Goal: Find specific page/section: Locate a particular part of the current website

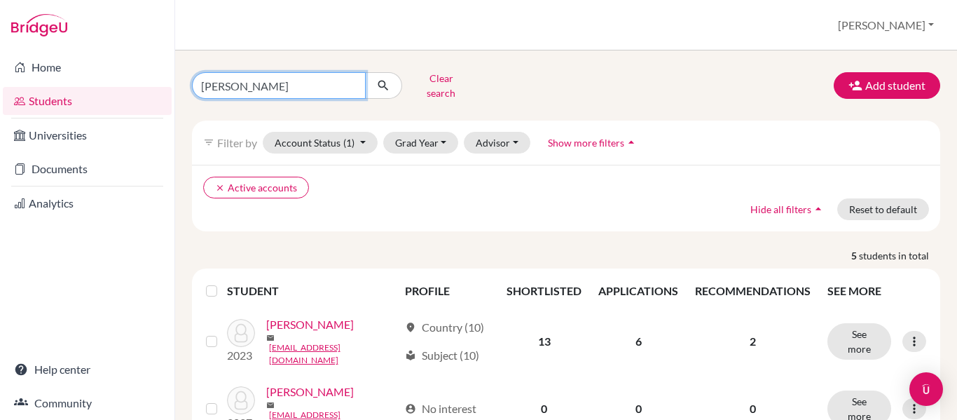
click at [258, 82] on input "[PERSON_NAME]" at bounding box center [279, 85] width 174 height 27
type input "g"
type input "casanova"
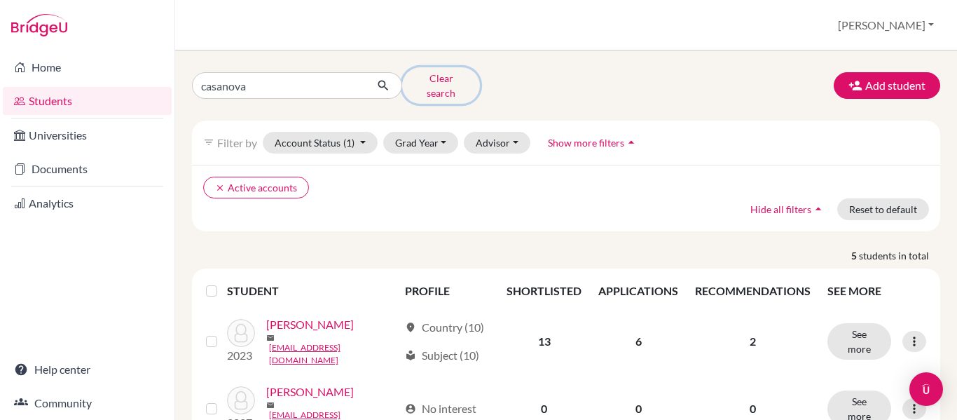
click at [421, 84] on button "Clear search" at bounding box center [441, 85] width 78 height 36
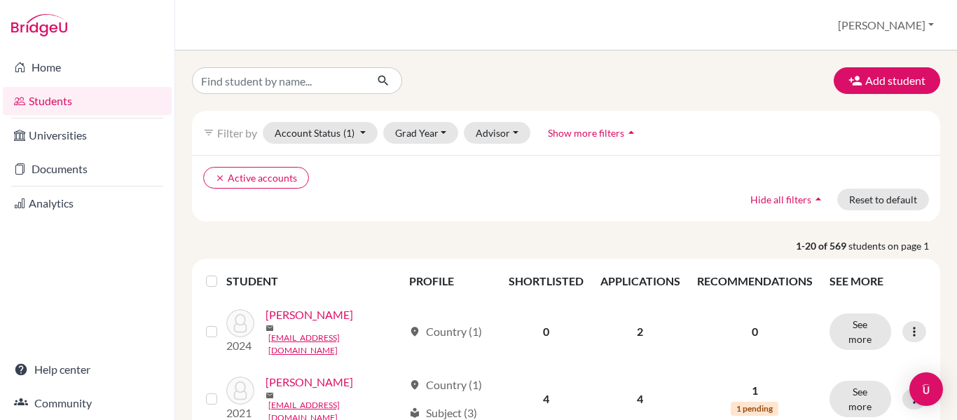
click at [421, 84] on div at bounding box center [310, 80] width 257 height 27
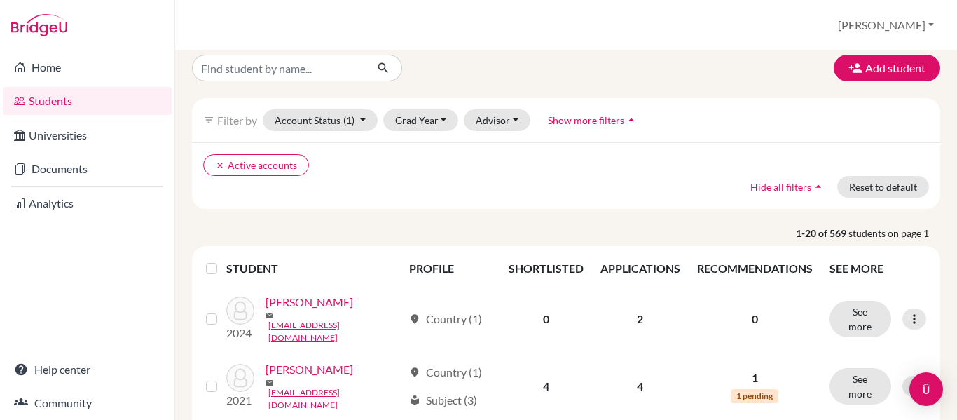
scroll to position [12, 0]
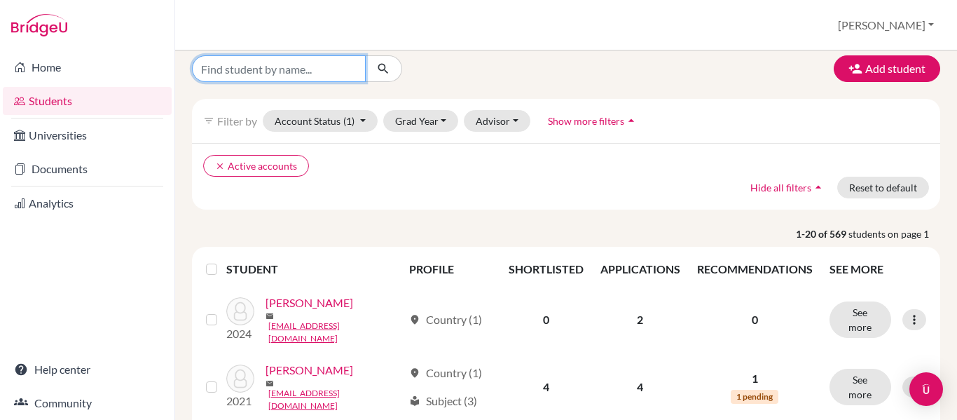
click at [240, 66] on input "Find student by name..." at bounding box center [279, 68] width 174 height 27
type input "casanova"
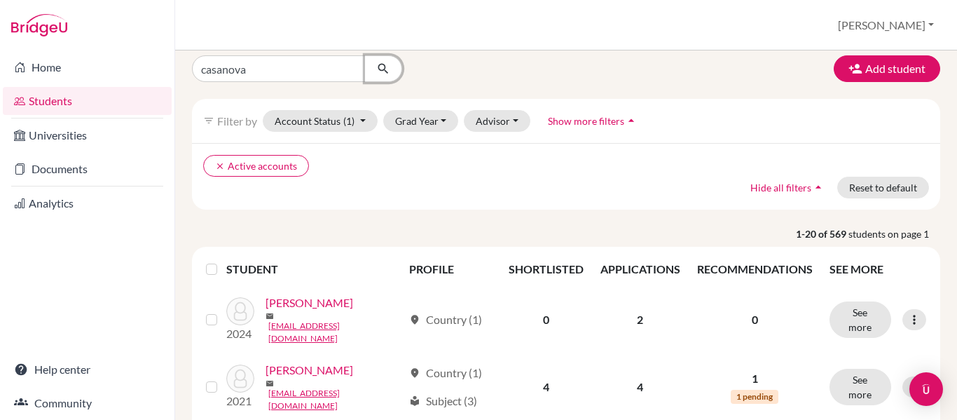
click at [390, 71] on button "submit" at bounding box center [383, 68] width 37 height 27
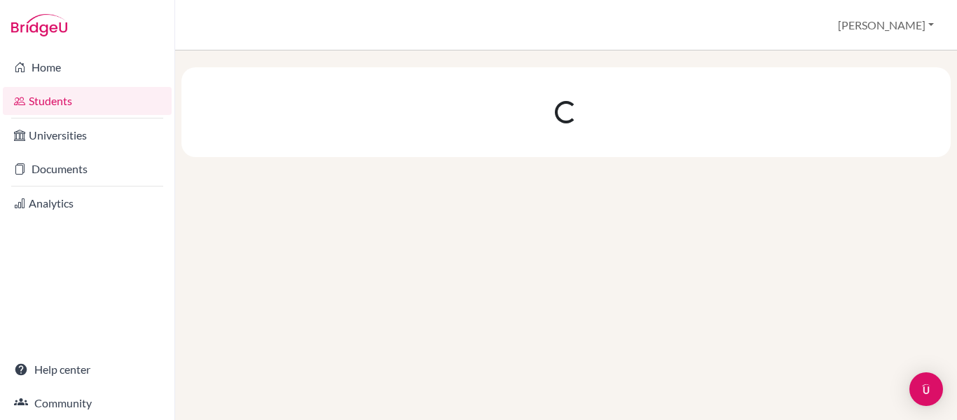
scroll to position [0, 0]
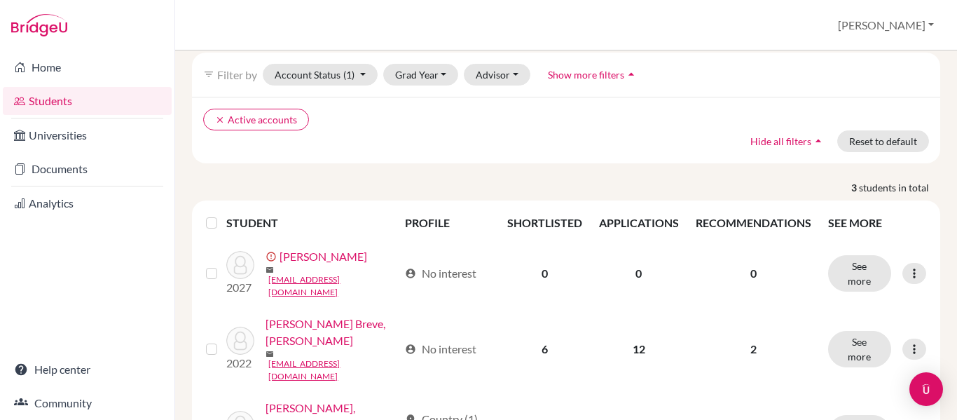
scroll to position [77, 0]
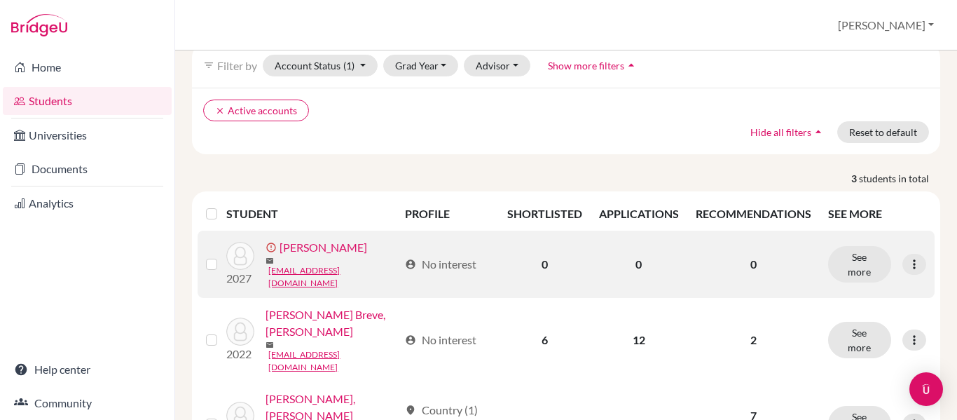
click at [320, 246] on link "[PERSON_NAME]" at bounding box center [324, 247] width 88 height 17
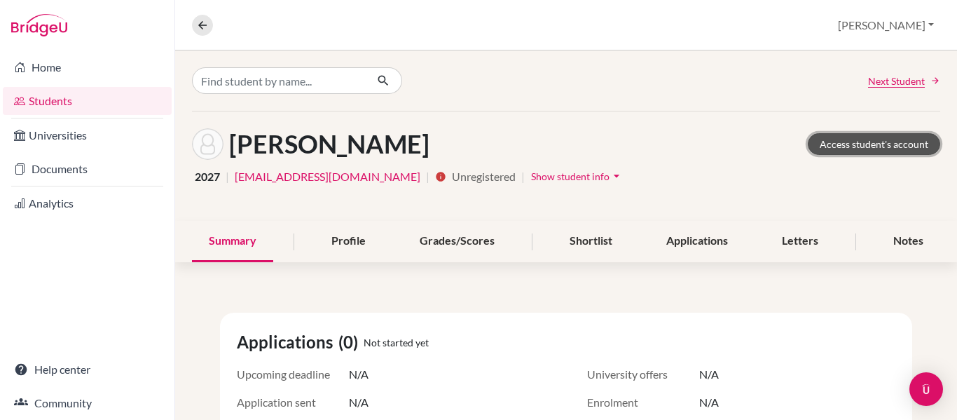
click at [866, 142] on link "Access student's account" at bounding box center [874, 144] width 132 height 22
